Goal: Navigation & Orientation: Find specific page/section

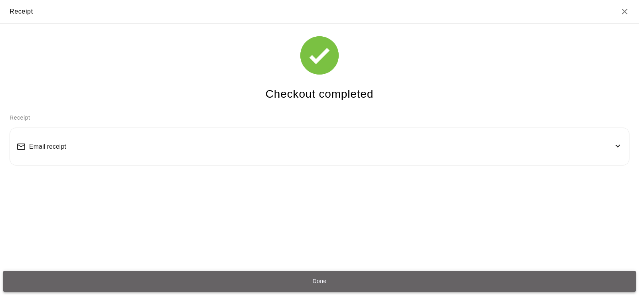
click at [357, 277] on button "Done" at bounding box center [319, 282] width 632 height 22
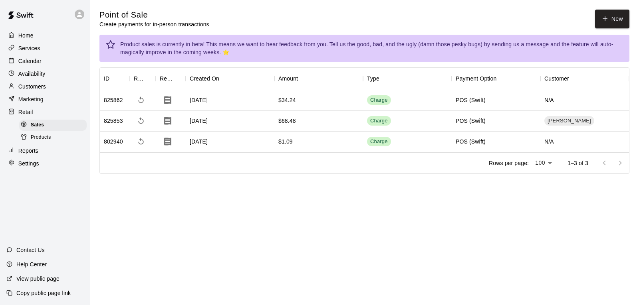
click at [28, 155] on p "Reports" at bounding box center [28, 151] width 20 height 8
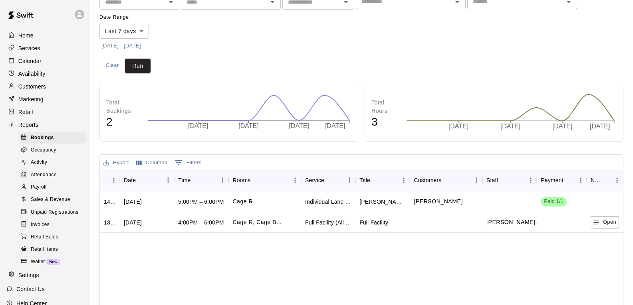
scroll to position [40, 0]
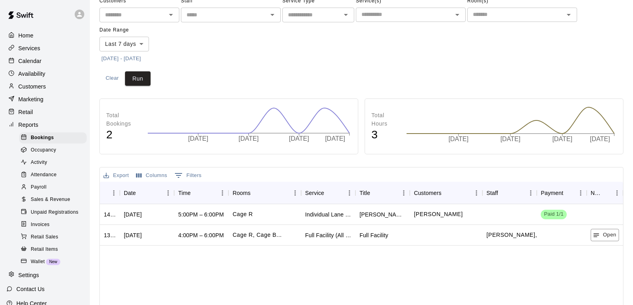
click at [65, 204] on span "Sales & Revenue" at bounding box center [51, 200] width 40 height 8
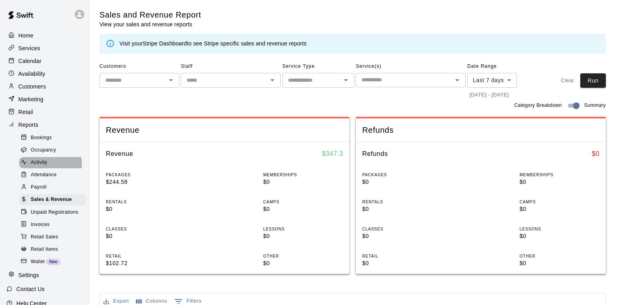
click at [35, 167] on span "Activity" at bounding box center [39, 163] width 16 height 8
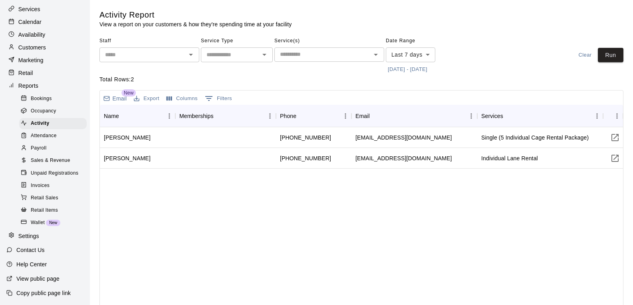
scroll to position [47, 0]
click at [47, 107] on span "Occupancy" at bounding box center [44, 111] width 26 height 8
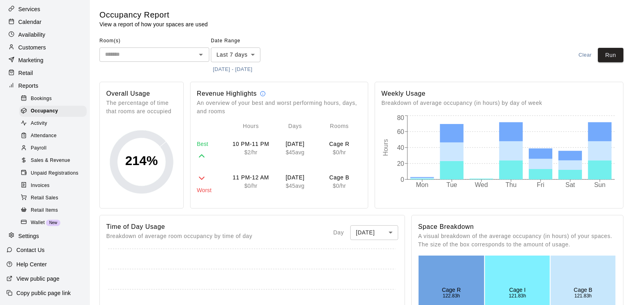
click at [45, 194] on span "Retail Sales" at bounding box center [45, 198] width 28 height 8
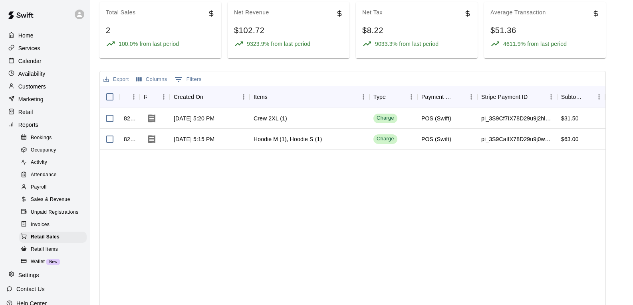
click at [25, 36] on p "Home" at bounding box center [25, 36] width 15 height 8
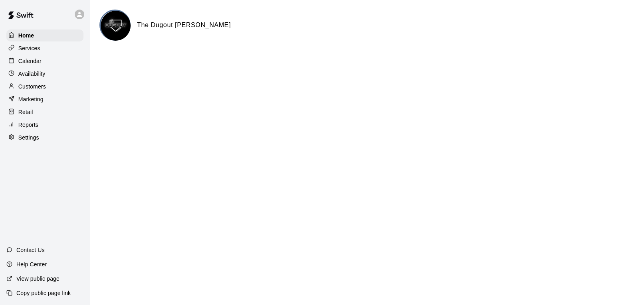
click at [32, 127] on p "Reports" at bounding box center [28, 125] width 20 height 8
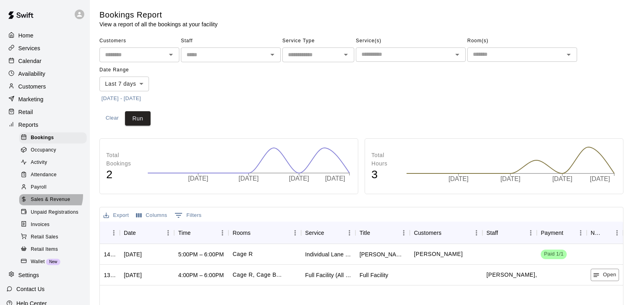
click at [50, 201] on div "Sales & Revenue" at bounding box center [52, 199] width 67 height 11
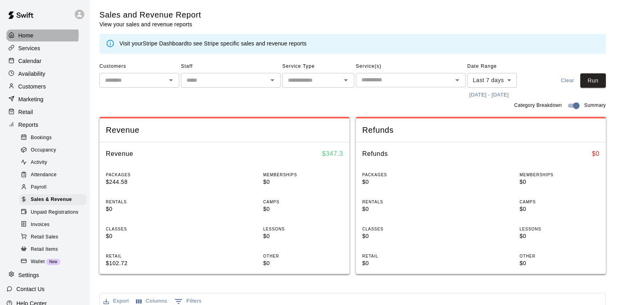
click at [29, 34] on p "Home" at bounding box center [25, 36] width 15 height 8
